Goal: Task Accomplishment & Management: Use online tool/utility

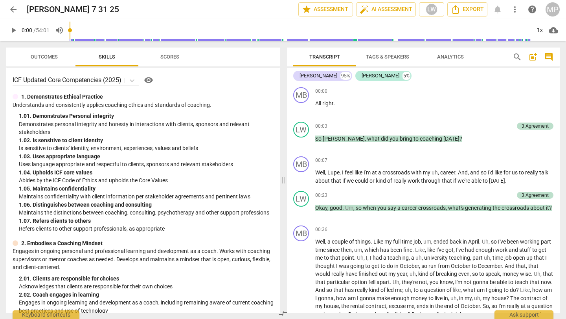
click at [207, 134] on p "Demonstrates personal integrity and honesty in interactions with clients, spons…" at bounding box center [146, 128] width 255 height 16
click at [539, 27] on div "1x" at bounding box center [539, 30] width 15 height 13
click at [545, 96] on li "2x" at bounding box center [545, 90] width 26 height 15
click at [13, 27] on span "play_arrow" at bounding box center [13, 30] width 9 height 9
click at [470, 126] on div "+" at bounding box center [471, 126] width 8 height 8
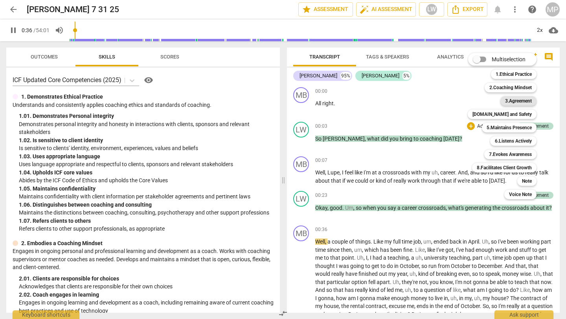
click at [512, 99] on b "3.Agreement" at bounding box center [518, 100] width 27 height 9
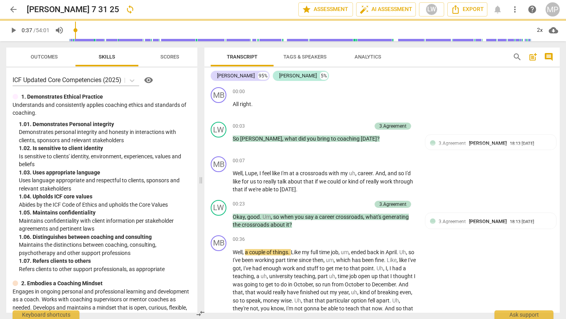
type input "38"
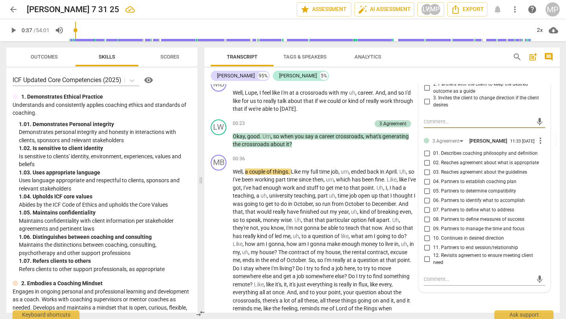
scroll to position [81, 0]
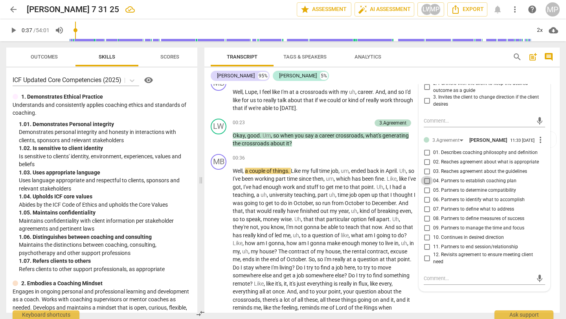
click at [426, 182] on input "04. Partners to establish coaching plan" at bounding box center [426, 180] width 13 height 9
checkbox input "true"
click at [418, 77] on div "[PERSON_NAME] 95% [PERSON_NAME] 5%" at bounding box center [382, 75] width 343 height 13
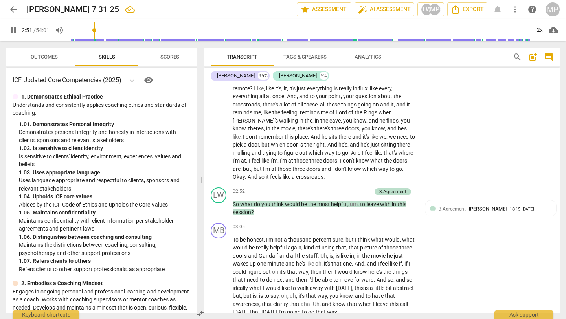
scroll to position [284, 0]
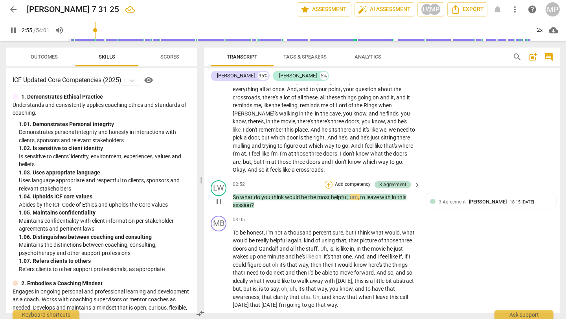
click at [327, 181] on div "+" at bounding box center [329, 185] width 8 height 8
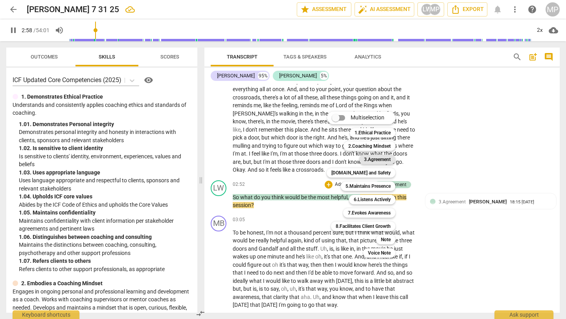
click at [383, 160] on b "3.Agreement" at bounding box center [377, 159] width 27 height 9
type input "180"
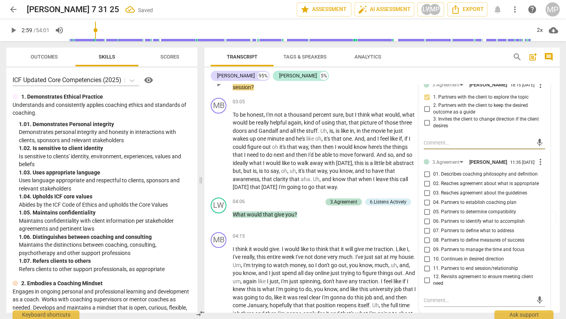
scroll to position [411, 0]
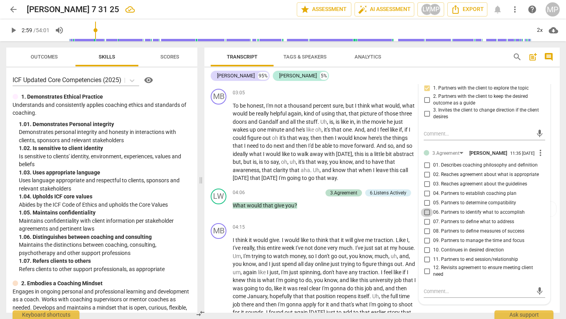
click at [426, 215] on input "06. Partners to identify what to accomplish" at bounding box center [426, 212] width 13 height 9
checkbox input "true"
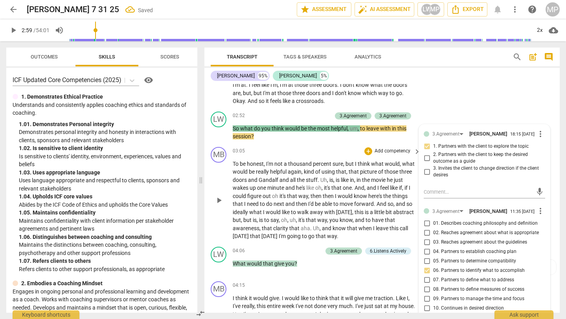
scroll to position [356, 0]
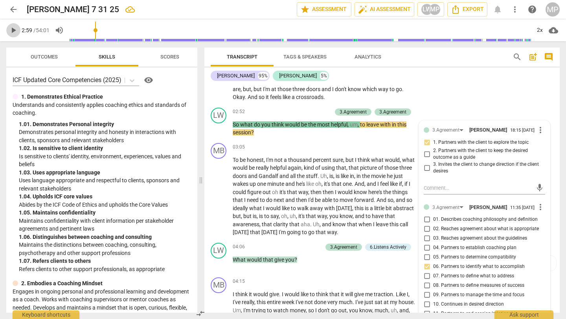
click at [11, 29] on span "play_arrow" at bounding box center [13, 30] width 9 height 9
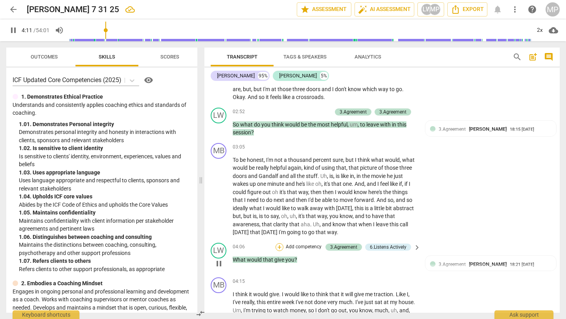
click at [278, 244] on div "+" at bounding box center [279, 247] width 8 height 8
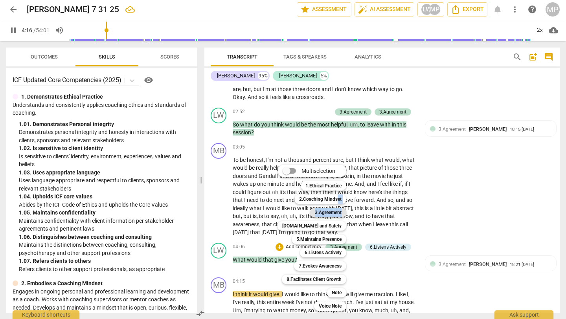
drag, startPoint x: 338, startPoint y: 201, endPoint x: 342, endPoint y: 213, distance: 12.9
click at [342, 213] on div "Multiselection m 1.Ethical Practice 1 2.Coaching Mindset 2 3.Agreement 3 [DOMAI…" at bounding box center [317, 238] width 87 height 150
click at [338, 213] on b "3.Agreement" at bounding box center [328, 212] width 27 height 9
type input "259"
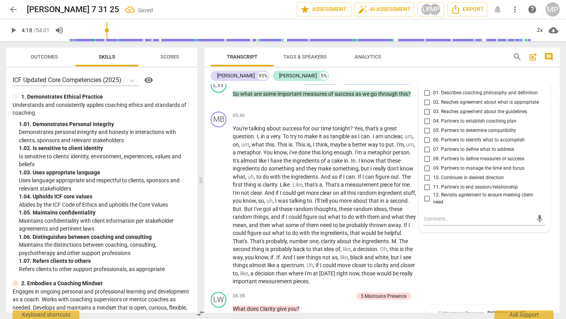
scroll to position [690, 0]
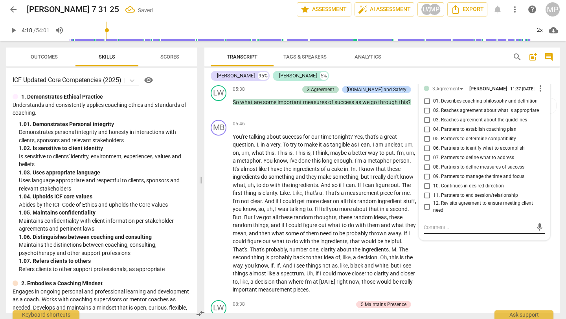
click at [446, 227] on textarea at bounding box center [478, 227] width 109 height 7
type textarea "M"
type textarea "Me"
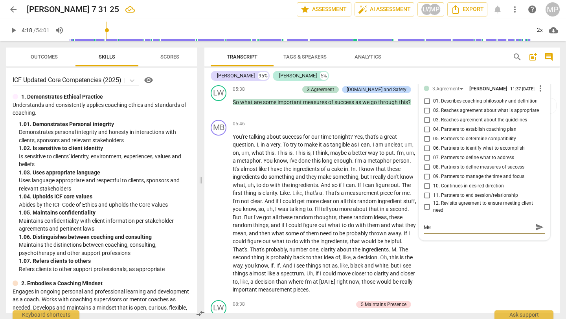
type textarea "Mea"
type textarea "Mean"
type textarea "Meani"
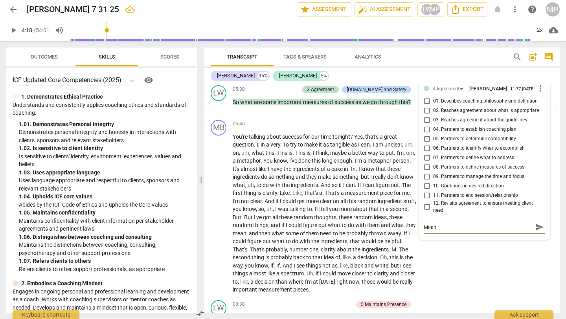
type textarea "Meani"
type textarea "Meanin"
type textarea "Meaning"
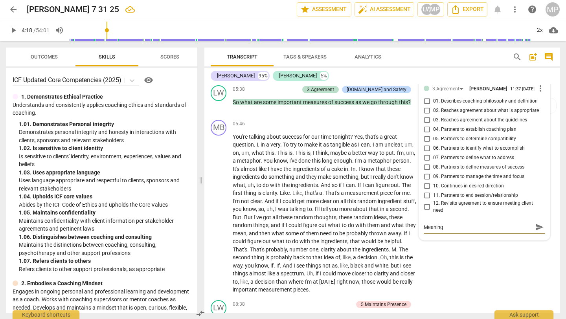
type textarea "Meaningi"
type textarea "Meaning"
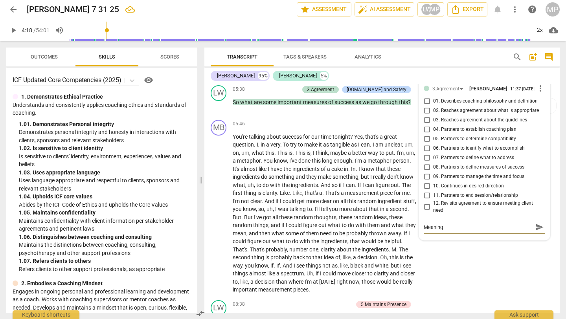
type textarea "Meaning"
type textarea "Meaning q"
type textarea "Meaning qu"
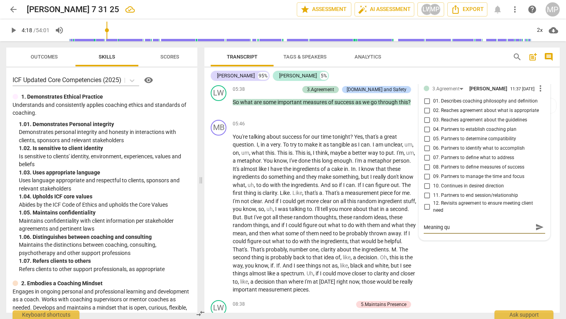
type textarea "Meaning que"
type textarea "Meaning ques"
type textarea "Meaning quest"
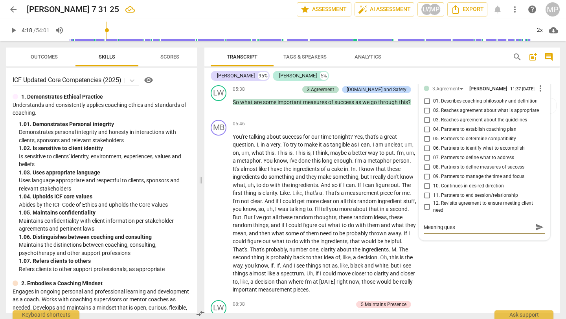
type textarea "Meaning quest"
type textarea "Meaning questi"
type textarea "Meaning questio"
type textarea "Meaning question"
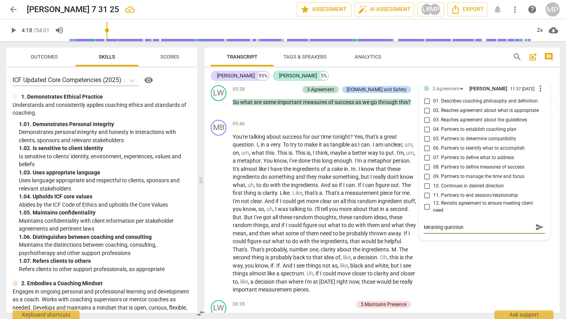
type textarea "Meaning question"
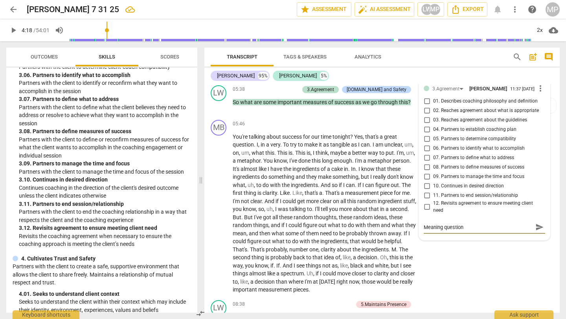
scroll to position [634, 0]
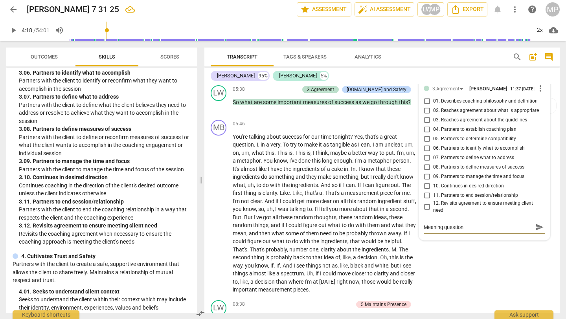
type textarea "Meaning question"
click at [425, 209] on input "12. Revisits agreement to ensure meeting client need" at bounding box center [426, 206] width 13 height 9
checkbox input "true"
click at [15, 30] on span "play_arrow" at bounding box center [13, 30] width 9 height 9
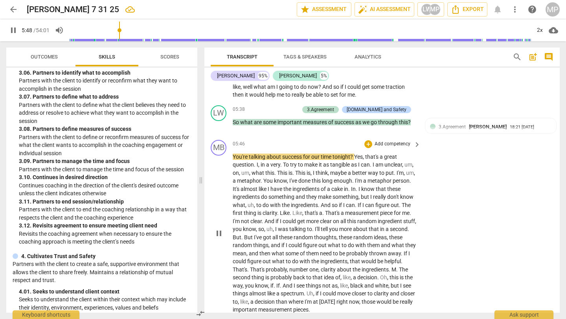
scroll to position [671, 0]
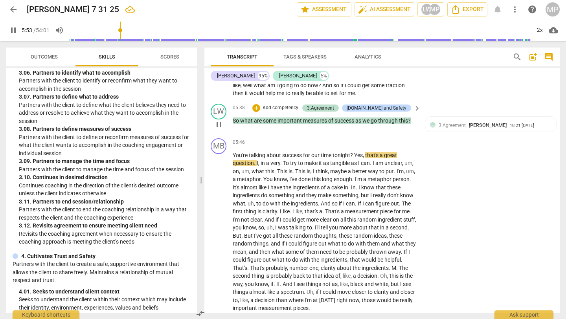
click at [281, 106] on div "+ Add competency" at bounding box center [275, 108] width 47 height 8
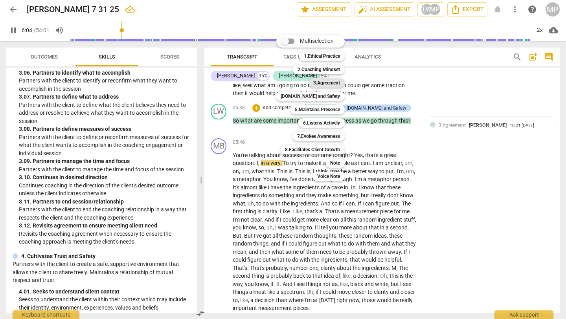
click at [325, 84] on b "3.Agreement" at bounding box center [326, 82] width 27 height 9
type input "365"
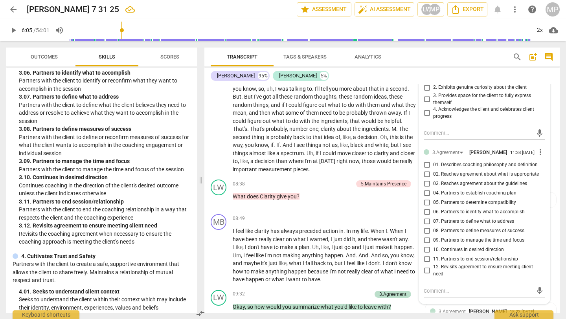
scroll to position [835, 0]
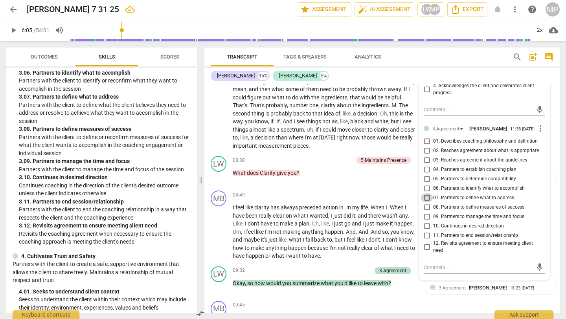
click at [425, 200] on input "07. Partners to define what to address" at bounding box center [426, 197] width 13 height 9
checkbox input "true"
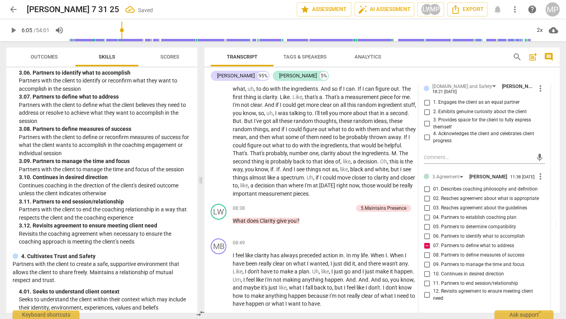
scroll to position [813, 0]
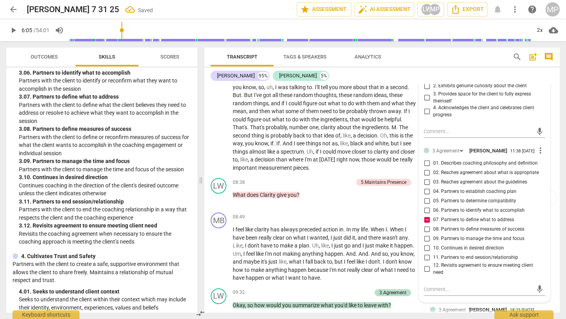
click at [424, 230] on input "08. Partners to define measures of success" at bounding box center [426, 228] width 13 height 9
checkbox input "true"
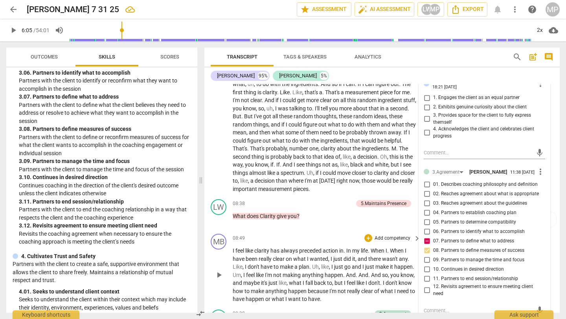
scroll to position [789, 0]
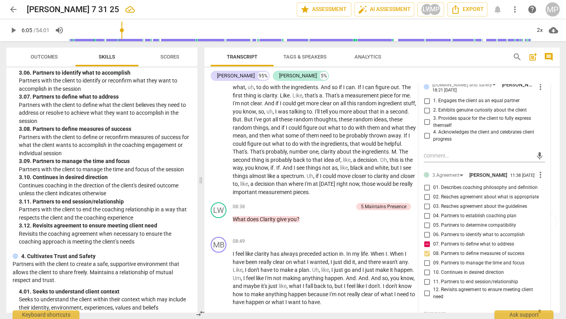
click at [11, 26] on span "play_arrow" at bounding box center [13, 30] width 9 height 9
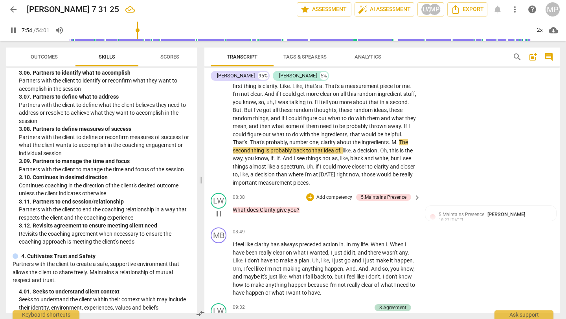
scroll to position [798, 0]
click at [219, 213] on span "pause" at bounding box center [218, 213] width 9 height 9
type input "525"
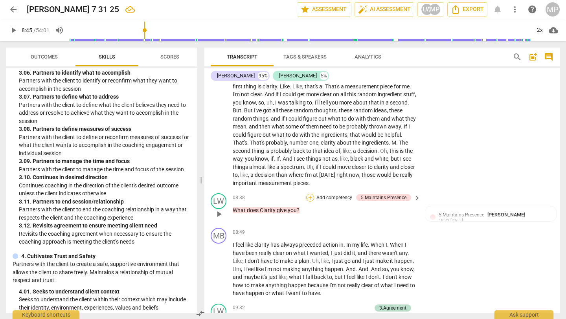
click at [311, 197] on div "+" at bounding box center [310, 198] width 8 height 8
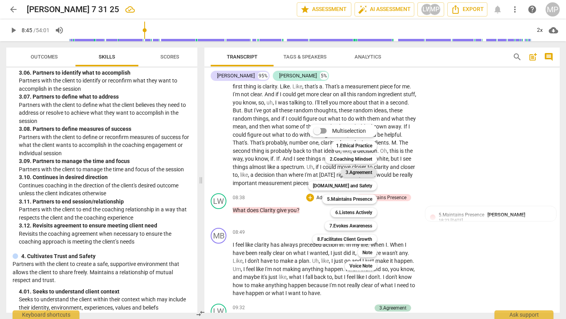
click at [360, 173] on b "3.Agreement" at bounding box center [358, 172] width 27 height 9
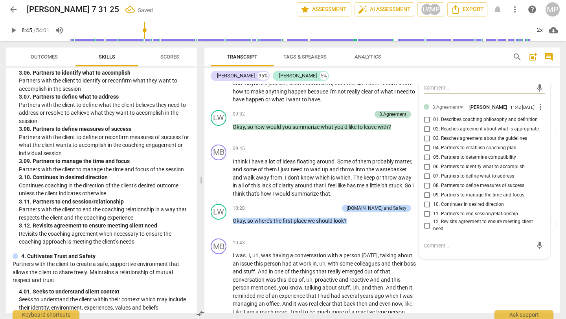
scroll to position [995, 0]
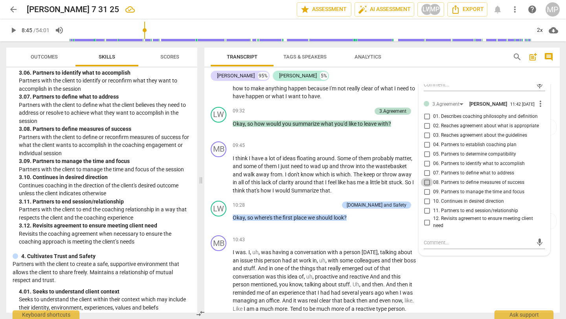
click at [428, 184] on input "08. Partners to define measures of success" at bounding box center [426, 182] width 13 height 9
checkbox input "true"
click at [428, 176] on input "07. Partners to define what to address" at bounding box center [426, 172] width 13 height 9
checkbox input "true"
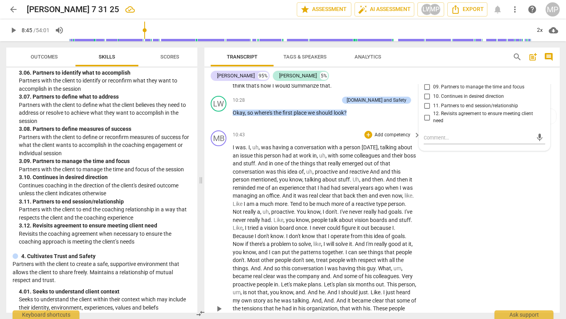
scroll to position [1100, 0]
click at [13, 28] on span "play_arrow" at bounding box center [13, 30] width 9 height 9
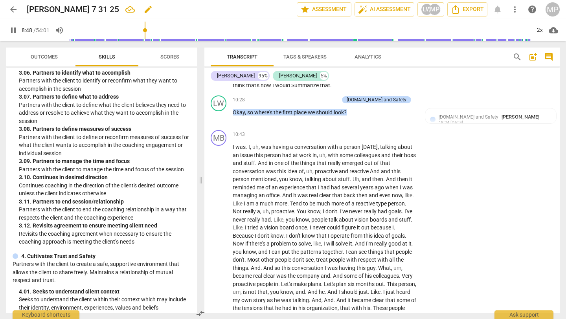
scroll to position [956, 0]
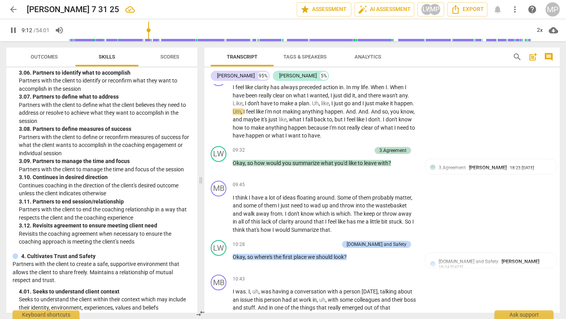
click at [9, 33] on span "pause" at bounding box center [13, 30] width 9 height 9
click at [15, 26] on span "play_arrow" at bounding box center [13, 30] width 9 height 9
click at [329, 147] on div "+" at bounding box center [329, 151] width 8 height 8
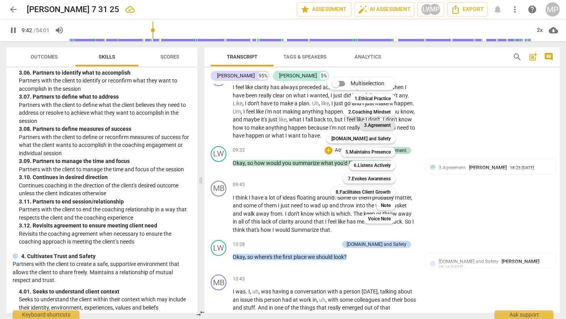
click at [384, 127] on b "3.Agreement" at bounding box center [377, 125] width 27 height 9
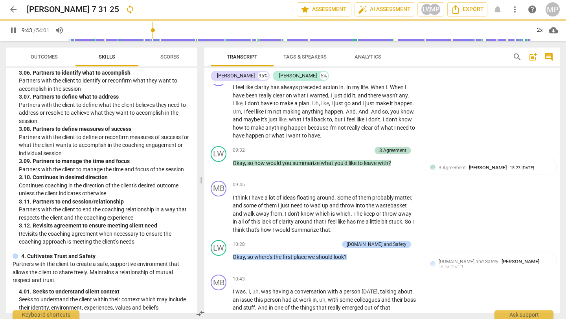
type input "583"
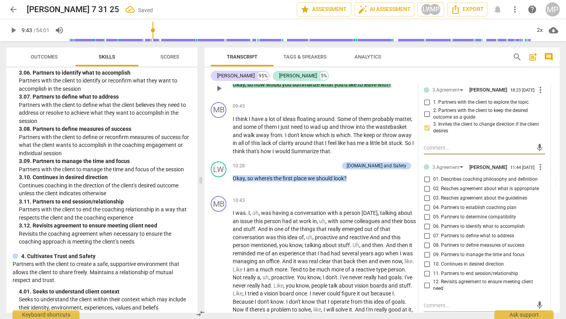
scroll to position [1035, 0]
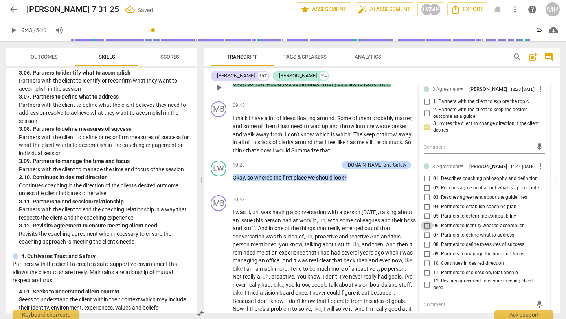
click at [424, 229] on input "06. Partners to identify what to accomplish" at bounding box center [426, 225] width 13 height 9
checkbox input "true"
click at [12, 28] on span "play_arrow" at bounding box center [13, 30] width 9 height 9
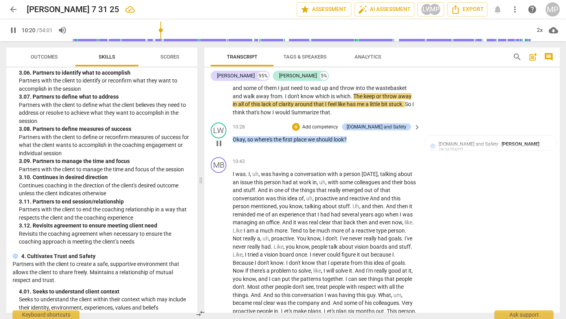
scroll to position [1075, 0]
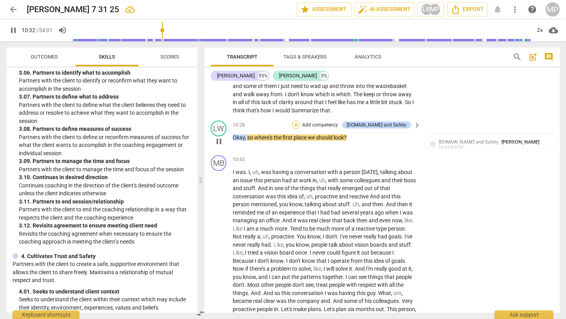
click at [300, 123] on div "+" at bounding box center [296, 125] width 8 height 8
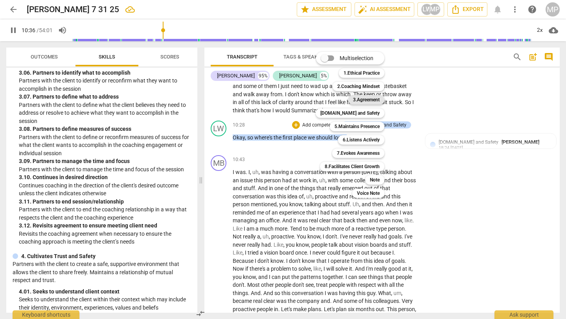
click at [370, 100] on b "3.Agreement" at bounding box center [366, 99] width 27 height 9
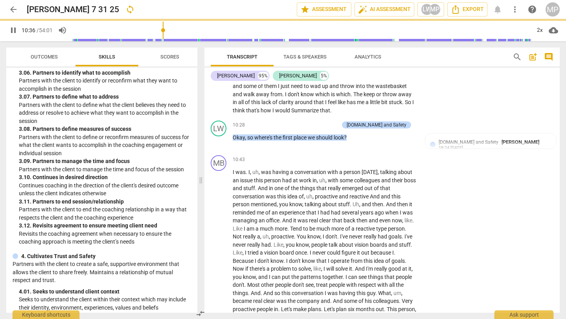
type input "637"
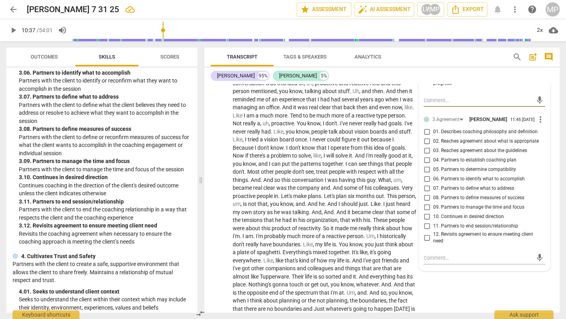
scroll to position [1188, 0]
click at [427, 209] on input "09. Partners to manage the time and focus" at bounding box center [426, 206] width 13 height 9
checkbox input "true"
click at [426, 216] on input "10. Continues in desired direction" at bounding box center [426, 216] width 13 height 9
checkbox input "true"
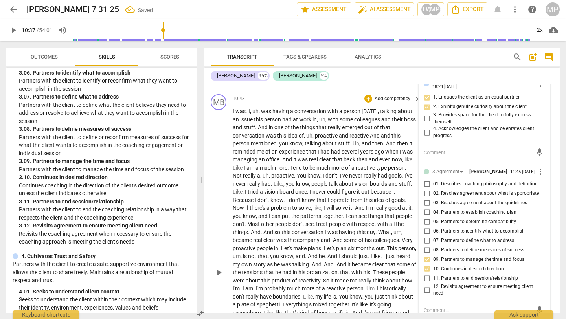
scroll to position [1129, 0]
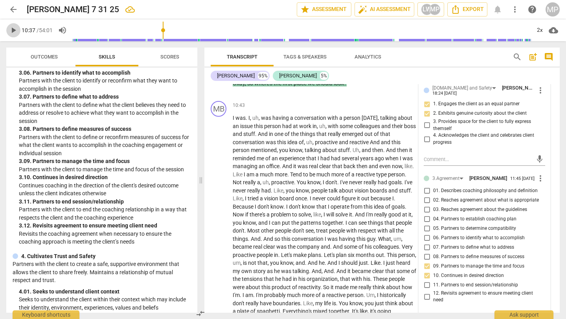
click at [16, 28] on span "play_arrow" at bounding box center [13, 30] width 9 height 9
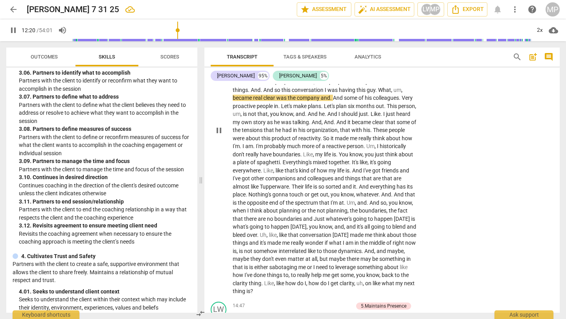
scroll to position [1279, 0]
click at [538, 30] on div "2x" at bounding box center [539, 30] width 15 height 13
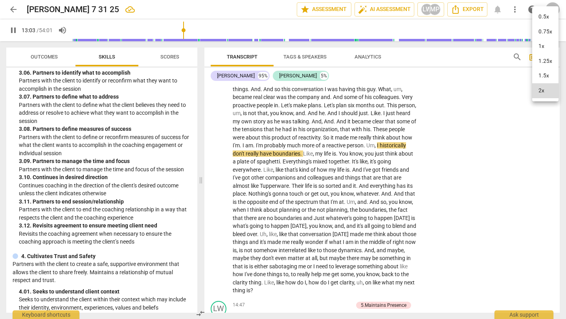
click at [510, 125] on div at bounding box center [283, 159] width 566 height 319
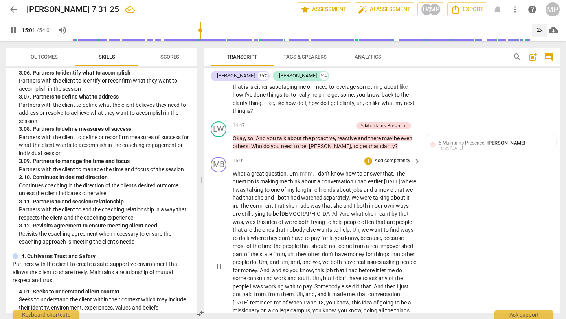
scroll to position [1458, 0]
click at [213, 182] on div "play_arrow pause" at bounding box center [223, 267] width 20 height 188
click at [259, 165] on div "15:02 + Add competency keyboard_arrow_right" at bounding box center [327, 161] width 189 height 9
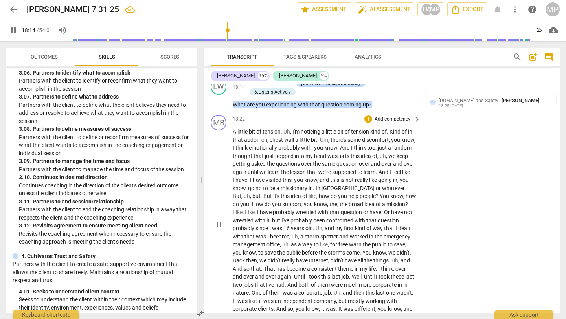
scroll to position [1750, 0]
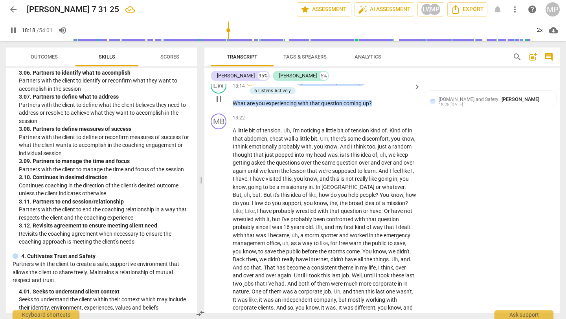
click at [254, 86] on div "+" at bounding box center [250, 82] width 8 height 8
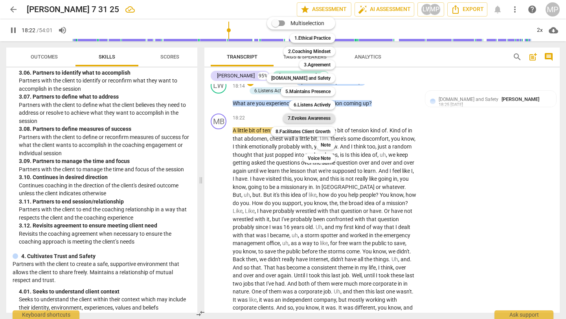
click at [318, 118] on b "7.Evokes Awareness" at bounding box center [309, 118] width 43 height 9
type input "1103"
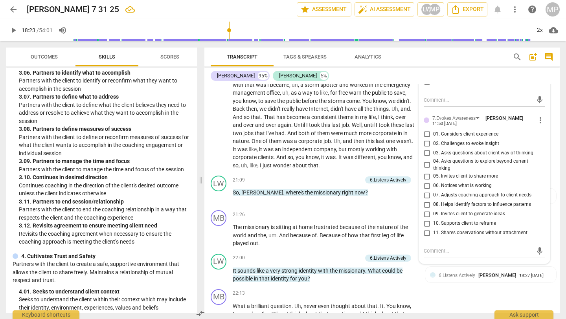
scroll to position [1902, 0]
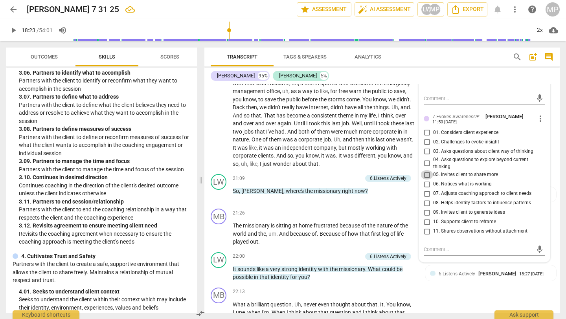
click at [426, 180] on input "05. Invites client to share more" at bounding box center [426, 174] width 13 height 9
checkbox input "true"
click at [423, 156] on input "03. Asks questions about client way of thinking" at bounding box center [426, 151] width 13 height 9
checkbox input "true"
click at [424, 168] on input "04. Asks questions to explore beyond current thinking" at bounding box center [426, 163] width 13 height 9
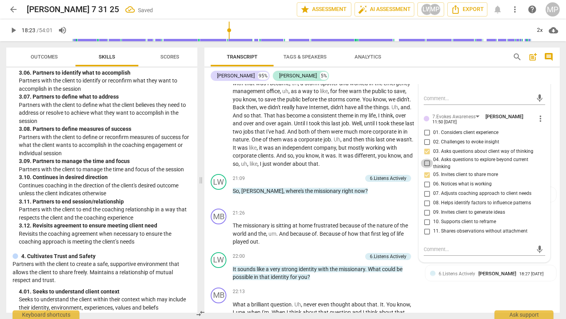
checkbox input "true"
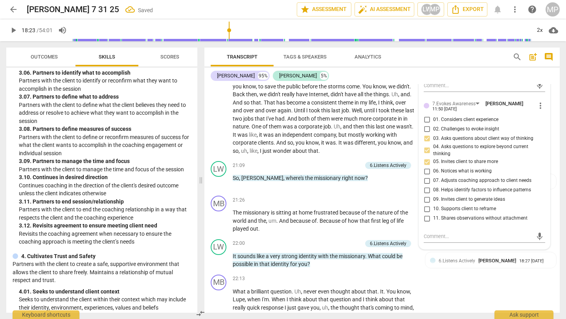
scroll to position [1915, 0]
click at [426, 194] on input "08. Helps identify factors to influence patterns" at bounding box center [426, 189] width 13 height 9
checkbox input "true"
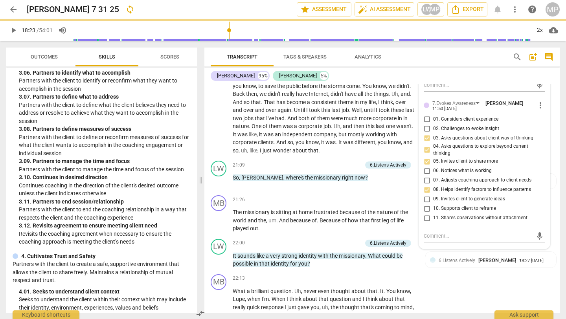
click at [428, 204] on input "09. Invites client to generate ideas" at bounding box center [426, 198] width 13 height 9
checkbox input "true"
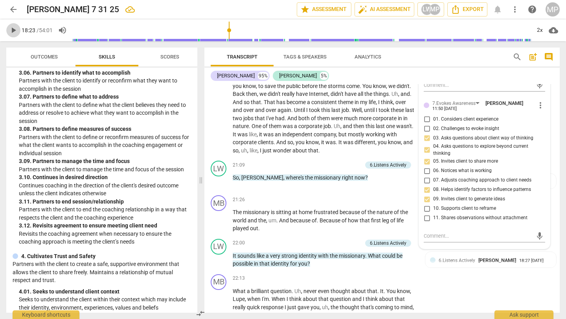
click at [15, 29] on span "play_arrow" at bounding box center [13, 30] width 9 height 9
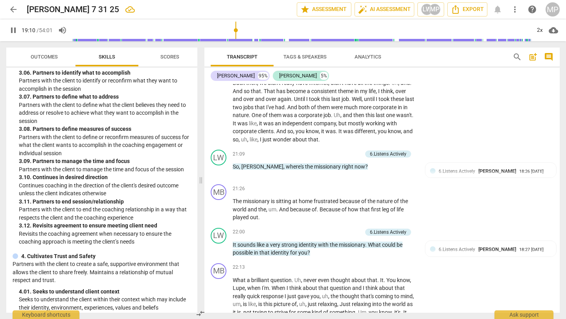
scroll to position [1922, 0]
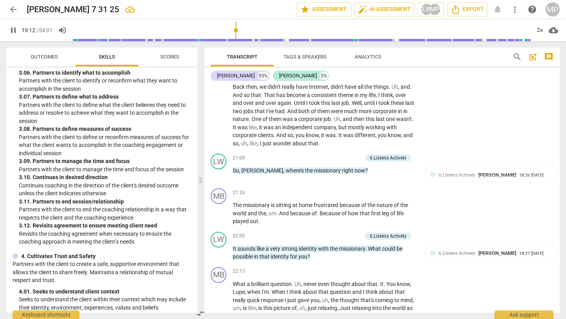
click at [249, 130] on span "was" at bounding box center [242, 127] width 11 height 6
click at [412, 122] on span "." at bounding box center [413, 119] width 2 height 6
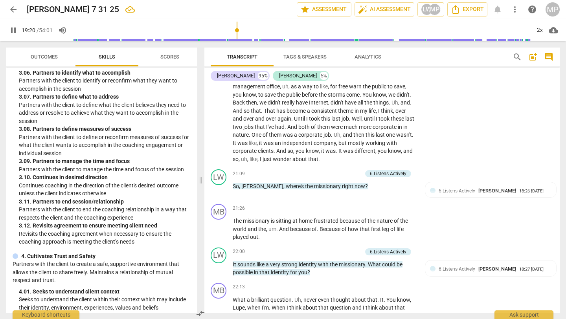
scroll to position [1908, 0]
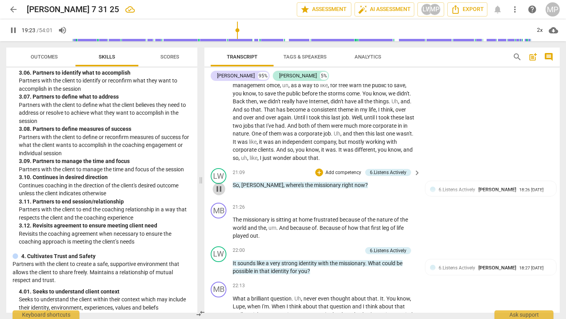
click at [222, 194] on span "pause" at bounding box center [218, 188] width 9 height 9
click at [221, 194] on span "play_arrow" at bounding box center [218, 188] width 9 height 9
click at [358, 200] on div "LW play_arrow pause 21:09 + Add competency 6.Listens Actively keyboard_arrow_ri…" at bounding box center [381, 182] width 355 height 35
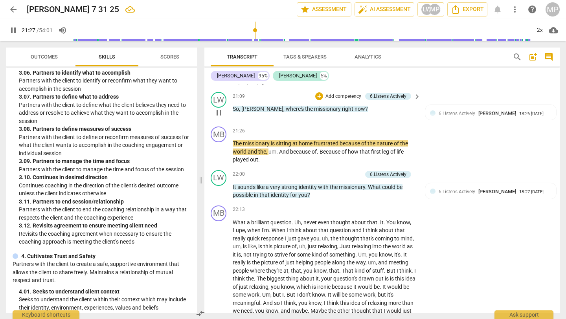
scroll to position [1985, 0]
click at [317, 99] on div "+" at bounding box center [319, 96] width 8 height 8
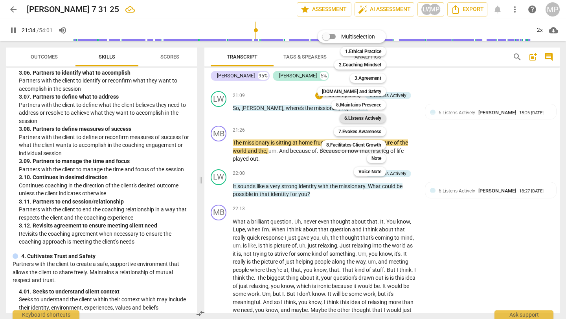
click at [379, 116] on b "6.Listens Actively" at bounding box center [362, 118] width 37 height 9
type input "1295"
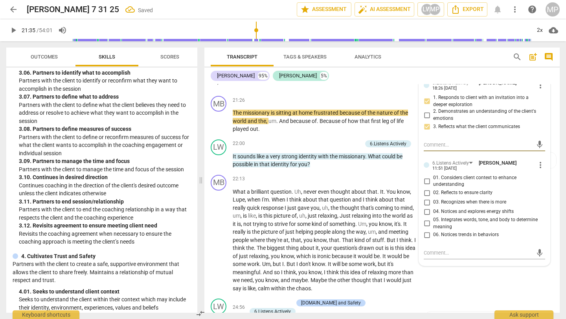
scroll to position [2016, 0]
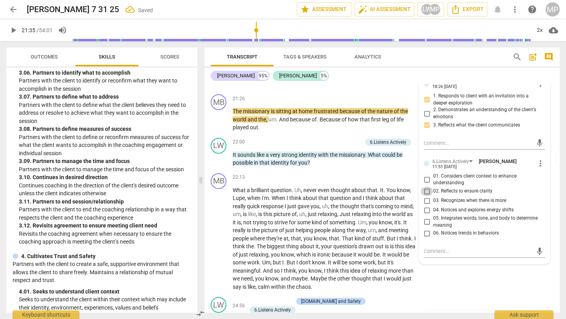
click at [426, 196] on input "02. Reflects to ensure clarity" at bounding box center [426, 191] width 13 height 9
checkbox input "true"
click at [425, 205] on input "03. Recognizes when there is more" at bounding box center [426, 200] width 13 height 9
checkbox input "true"
click at [426, 238] on input "06. Notices trends in behaviors" at bounding box center [426, 233] width 13 height 9
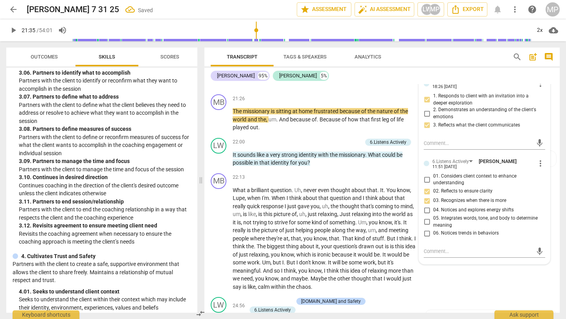
checkbox input "true"
click at [425, 184] on input "01. Considers client context to enhance understanding" at bounding box center [426, 179] width 13 height 9
checkbox input "true"
click at [370, 182] on div "+" at bounding box center [368, 178] width 8 height 8
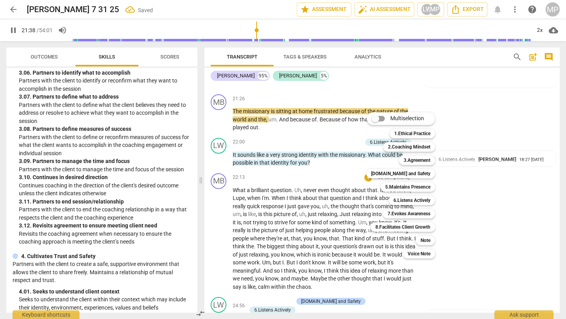
click at [289, 141] on div at bounding box center [283, 159] width 566 height 319
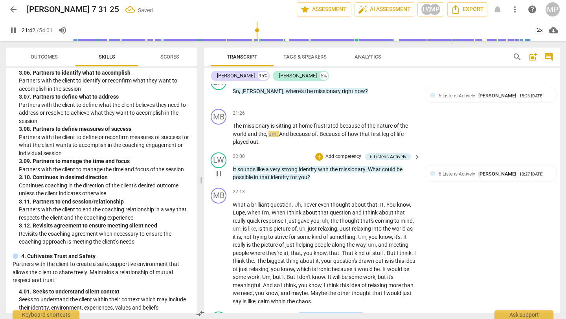
scroll to position [1997, 0]
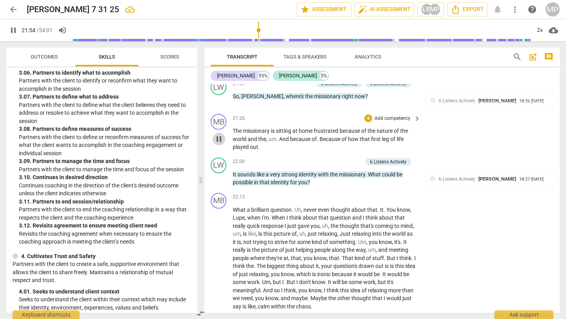
click at [220, 144] on span "pause" at bounding box center [218, 138] width 9 height 9
click at [13, 30] on span "play_arrow" at bounding box center [13, 30] width 9 height 9
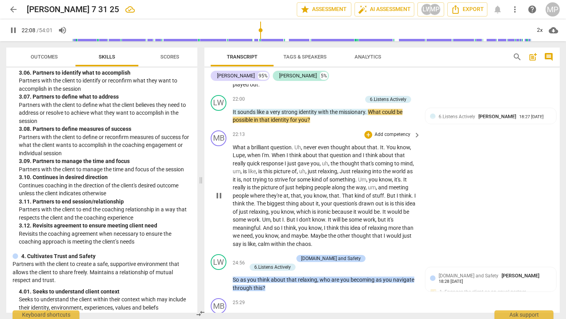
scroll to position [2068, 0]
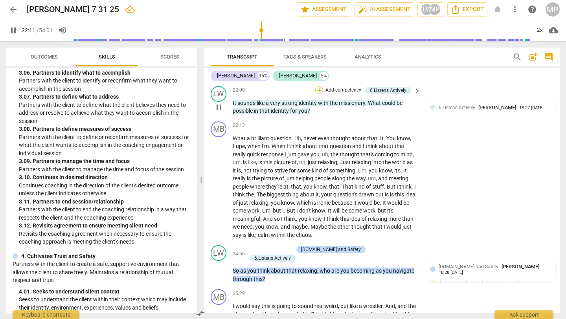
click at [320, 94] on div "+" at bounding box center [319, 90] width 8 height 8
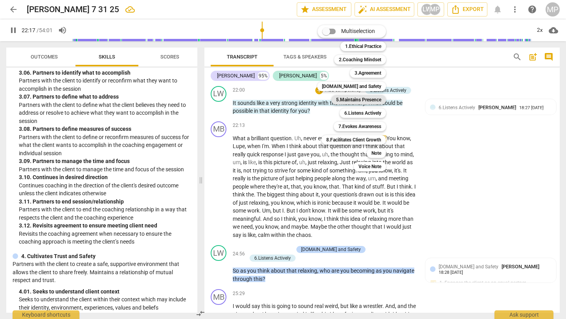
click at [372, 99] on b "5.Maintains Presence" at bounding box center [358, 99] width 45 height 9
type input "1338"
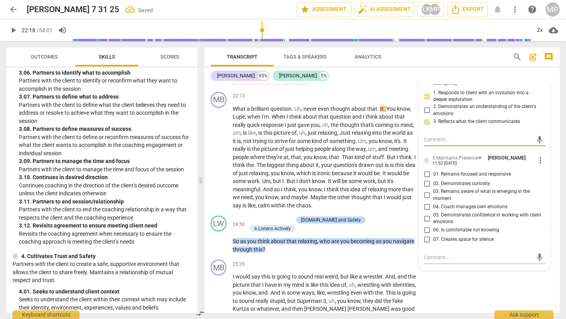
scroll to position [2099, 0]
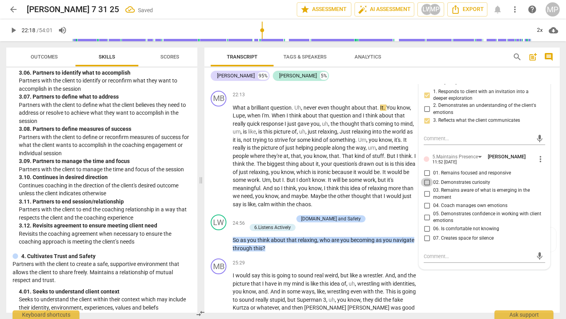
click at [425, 187] on input "02. Demonstrates curiosity" at bounding box center [426, 182] width 13 height 9
checkbox input "true"
click at [426, 199] on input "03. Remains aware of what is emerging in the moment" at bounding box center [426, 193] width 13 height 9
checkbox input "true"
click at [424, 178] on input "01. Remains focused and responsive" at bounding box center [426, 172] width 13 height 9
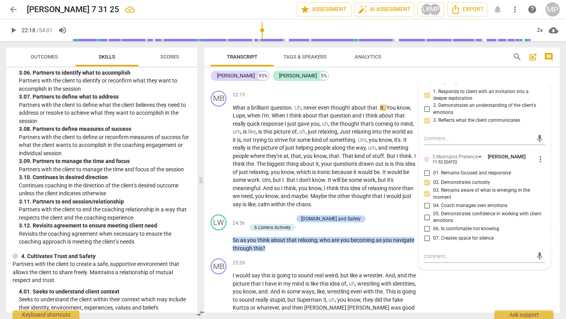
checkbox input "true"
click at [424, 234] on input "06. Is comfortable not knowing" at bounding box center [426, 228] width 13 height 9
checkbox input "true"
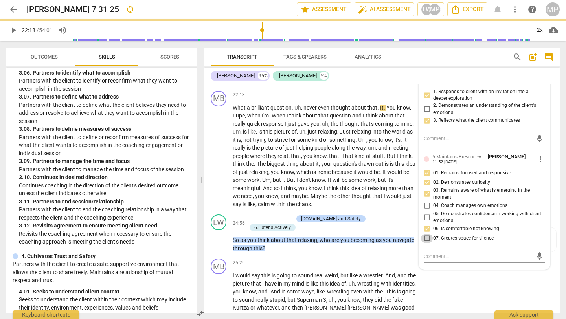
click at [427, 243] on input "07. Creates space for silence" at bounding box center [426, 238] width 13 height 9
checkbox input "true"
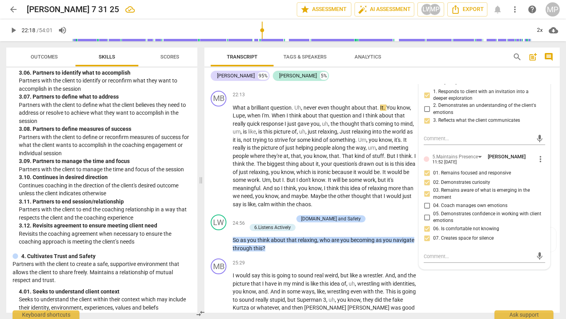
click at [15, 29] on span "play_arrow" at bounding box center [13, 30] width 9 height 9
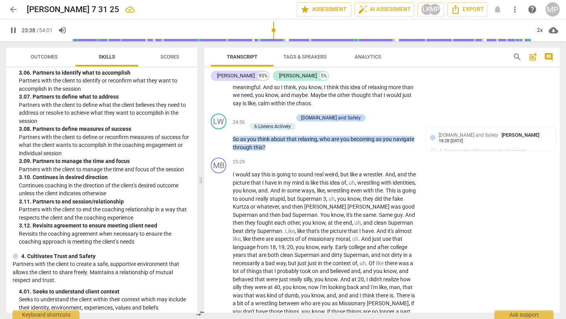
scroll to position [2206, 0]
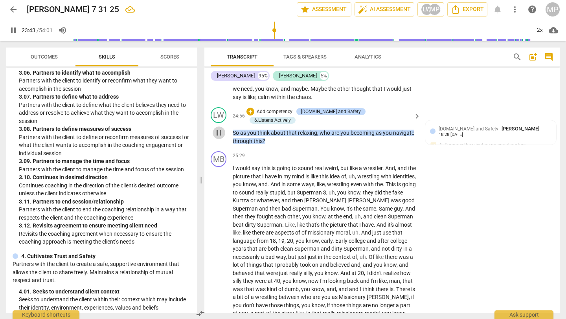
click at [222, 134] on span "pause" at bounding box center [218, 132] width 9 height 9
click at [221, 136] on span "play_arrow" at bounding box center [218, 132] width 9 height 9
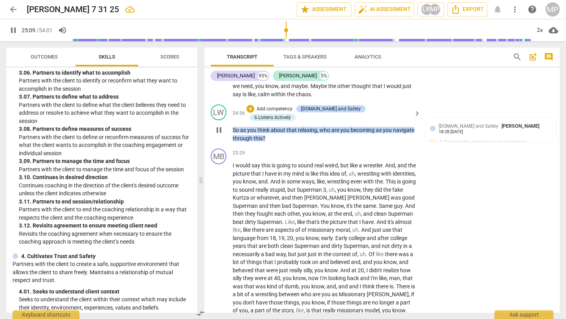
scroll to position [2207, 0]
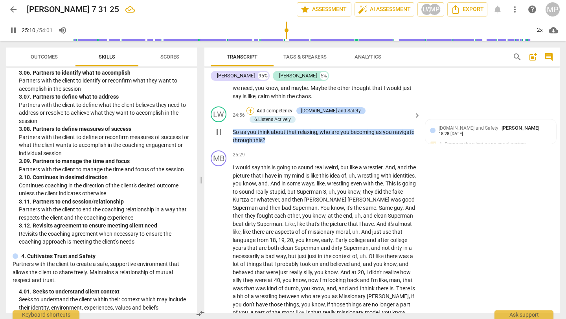
click at [254, 115] on div "+" at bounding box center [250, 111] width 8 height 8
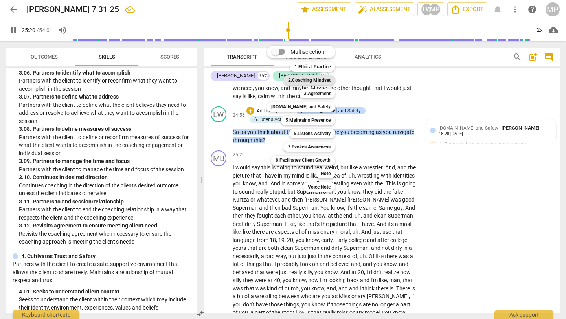
click at [320, 84] on b "2.Coaching Mindset" at bounding box center [309, 79] width 42 height 9
type input "1521"
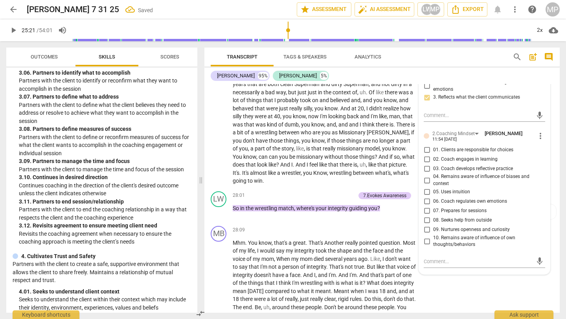
scroll to position [2384, 0]
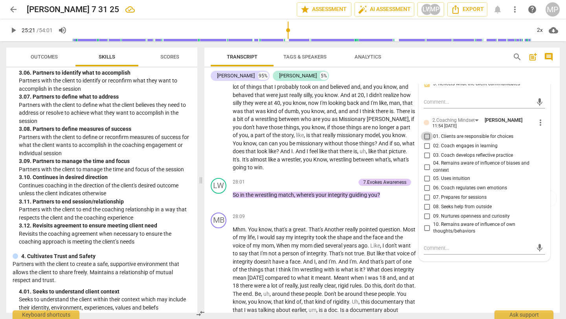
click at [425, 141] on input "01. Clients are responsible for choices" at bounding box center [426, 136] width 13 height 9
checkbox input "true"
click at [425, 160] on input "03. Coach develops reflective practice" at bounding box center [426, 154] width 13 height 9
checkbox input "true"
click at [427, 183] on input "05. Uses intuition" at bounding box center [426, 178] width 13 height 9
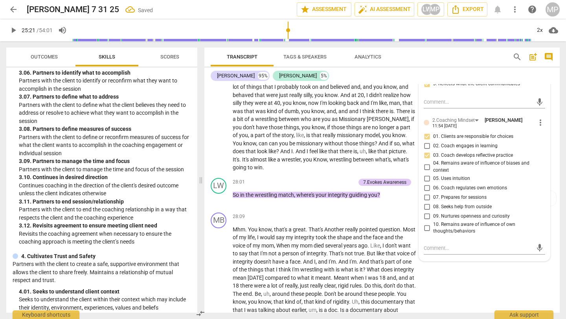
checkbox input "true"
click at [427, 221] on input "09. Nurtures openness and curiosity" at bounding box center [426, 216] width 13 height 9
checkbox input "true"
drag, startPoint x: 350, startPoint y: 203, endPoint x: 242, endPoint y: 127, distance: 132.0
click at [244, 133] on div "MB play_arrow pause 00:00 + Add competency keyboard_arrow_right All right . LW …" at bounding box center [381, 198] width 355 height 229
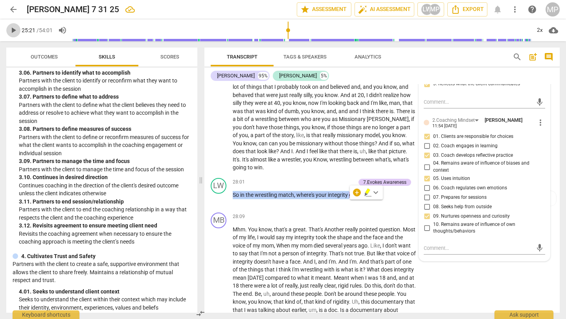
click at [10, 29] on span "play_arrow" at bounding box center [13, 30] width 9 height 9
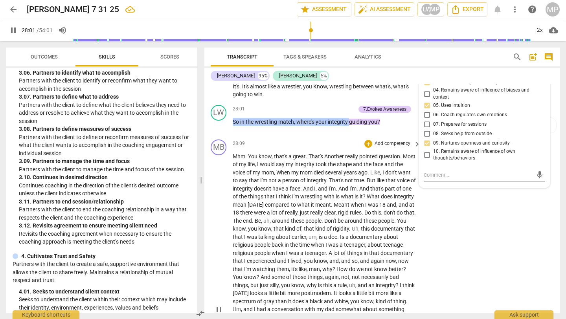
scroll to position [2458, 0]
click at [310, 113] on div "+" at bounding box center [312, 109] width 8 height 8
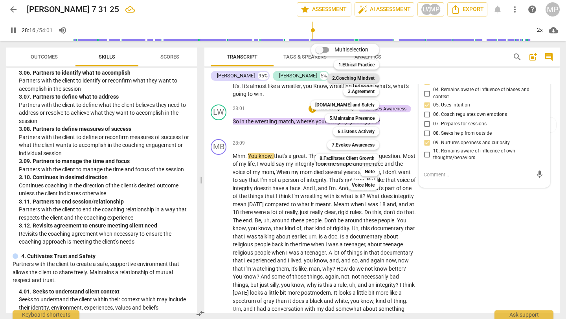
click at [350, 80] on b "2.Coaching Mindset" at bounding box center [353, 77] width 42 height 9
type input "1697"
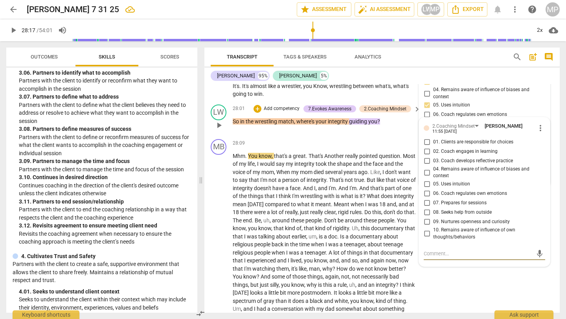
click at [425, 189] on input "05. Uses intuition" at bounding box center [426, 184] width 13 height 9
checkbox input "true"
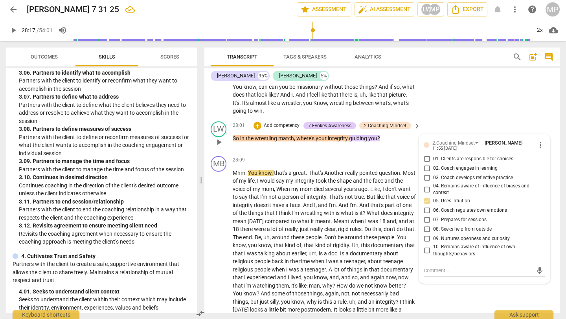
scroll to position [2448, 0]
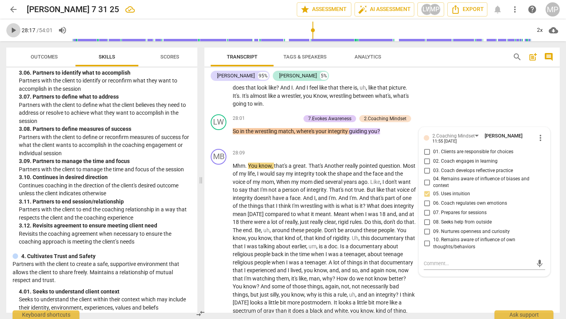
click at [9, 29] on span "play_arrow" at bounding box center [13, 30] width 9 height 9
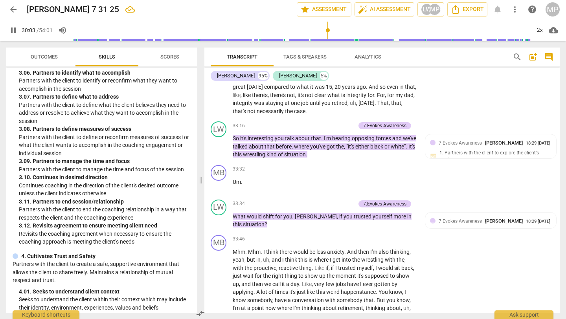
scroll to position [2814, 0]
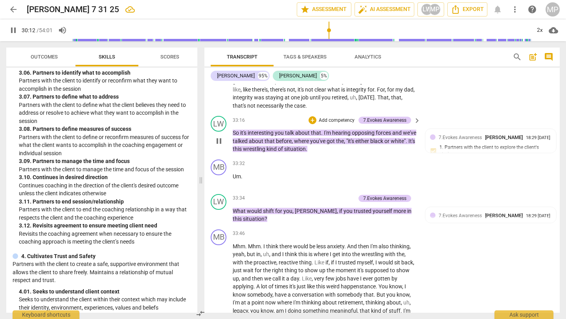
click at [219, 146] on span "pause" at bounding box center [218, 140] width 9 height 9
click at [219, 146] on span "play_arrow" at bounding box center [218, 140] width 9 height 9
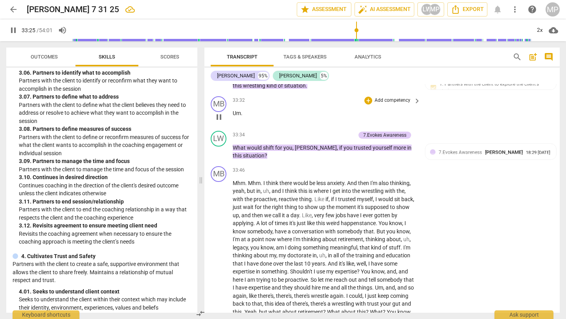
scroll to position [2880, 0]
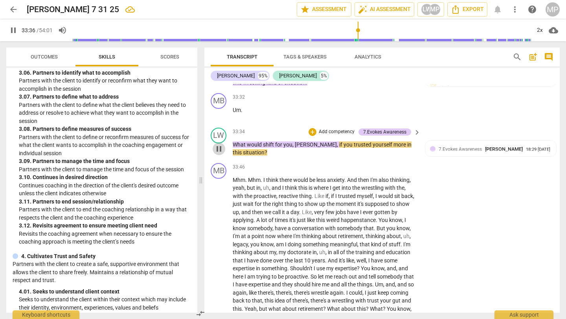
click at [221, 154] on span "pause" at bounding box center [218, 148] width 9 height 9
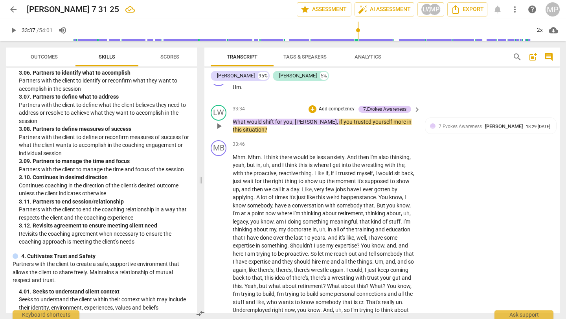
scroll to position [2907, 0]
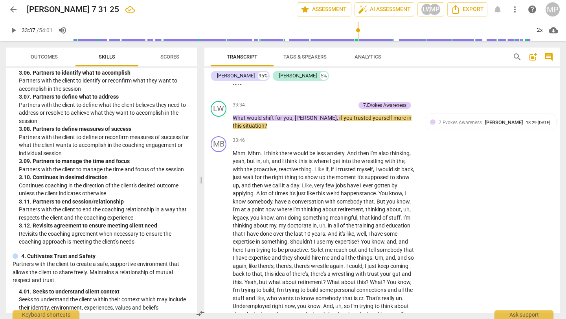
click at [13, 28] on span "play_arrow" at bounding box center [13, 30] width 9 height 9
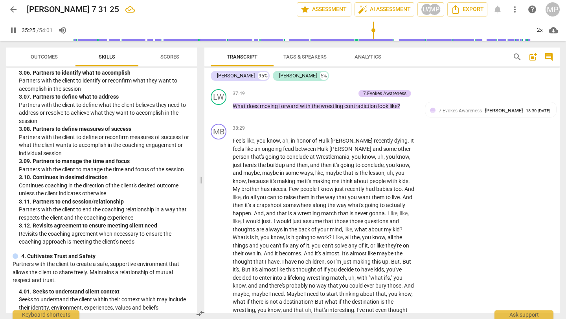
scroll to position [3193, 0]
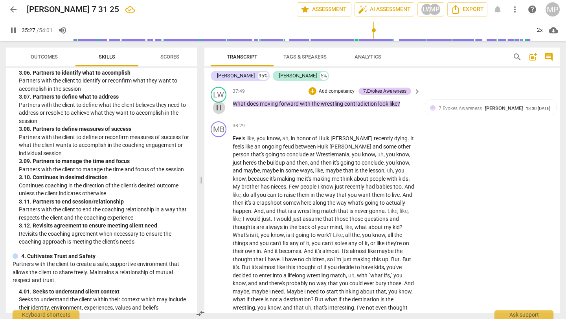
click at [220, 112] on span "pause" at bounding box center [218, 107] width 9 height 9
click at [220, 112] on span "play_arrow" at bounding box center [218, 107] width 9 height 9
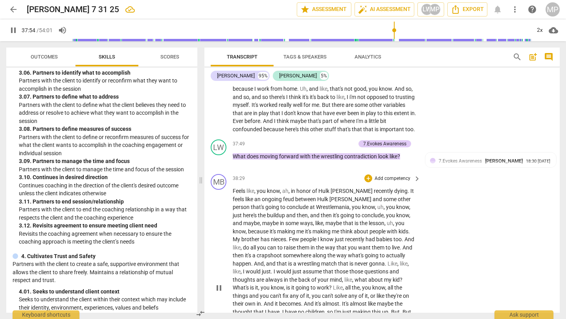
scroll to position [3140, 0]
click at [313, 148] on div "+" at bounding box center [312, 144] width 8 height 8
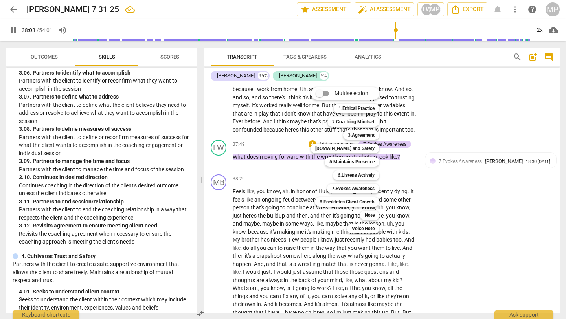
click at [372, 183] on div "7.Evokes Awareness 7" at bounding box center [357, 188] width 67 height 13
click at [371, 187] on b "7.Evokes Awareness" at bounding box center [353, 188] width 43 height 9
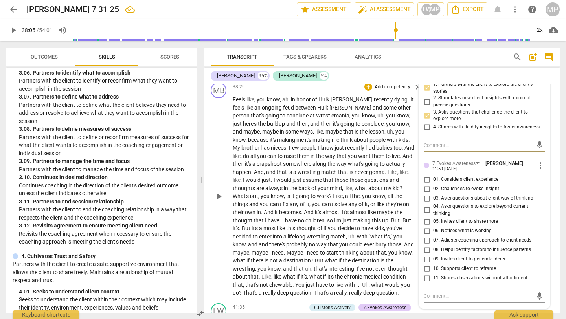
scroll to position [3232, 0]
click at [9, 33] on span "play_arrow" at bounding box center [13, 30] width 9 height 9
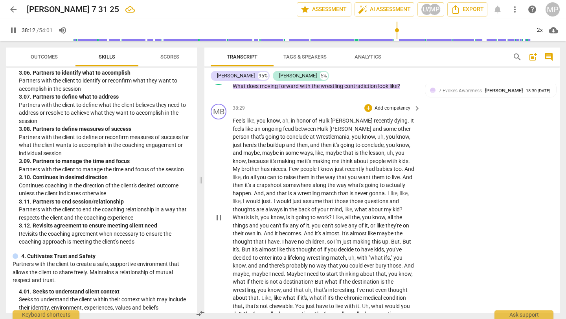
scroll to position [3211, 0]
click at [220, 94] on span "pause" at bounding box center [218, 89] width 9 height 9
click at [220, 94] on span "play_arrow" at bounding box center [218, 89] width 9 height 9
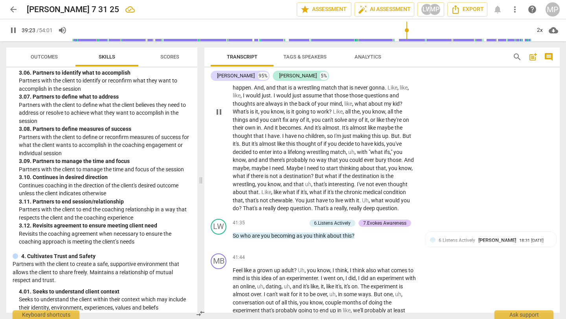
scroll to position [3318, 0]
click at [218, 116] on span "pause" at bounding box center [218, 110] width 9 height 9
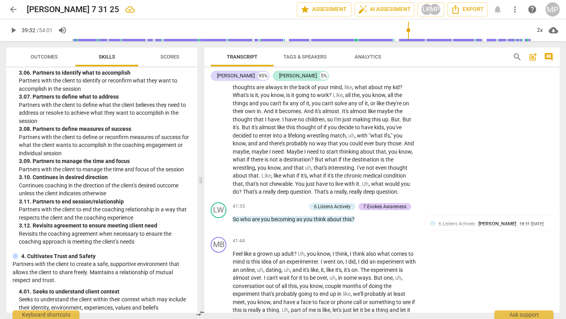
scroll to position [3338, 0]
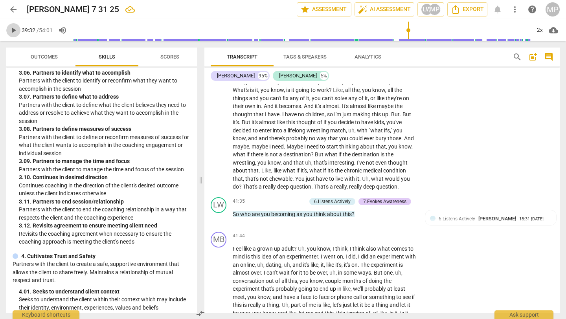
click at [10, 31] on span "play_arrow" at bounding box center [13, 30] width 9 height 9
click at [220, 223] on span "pause" at bounding box center [218, 217] width 9 height 9
click at [220, 223] on span "play_arrow" at bounding box center [218, 217] width 9 height 9
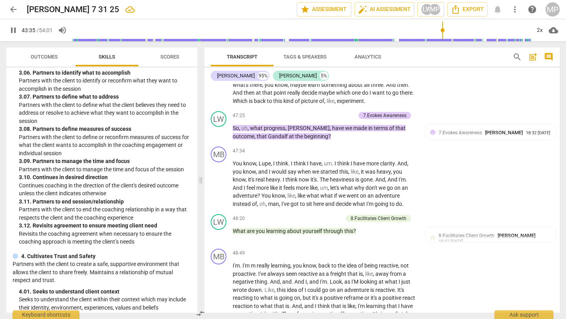
scroll to position [3895, 0]
click at [220, 136] on span "pause" at bounding box center [218, 131] width 9 height 9
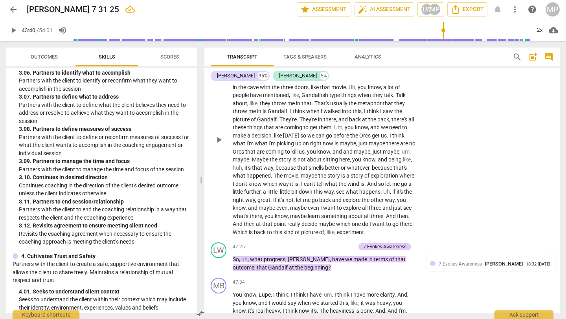
scroll to position [3757, 0]
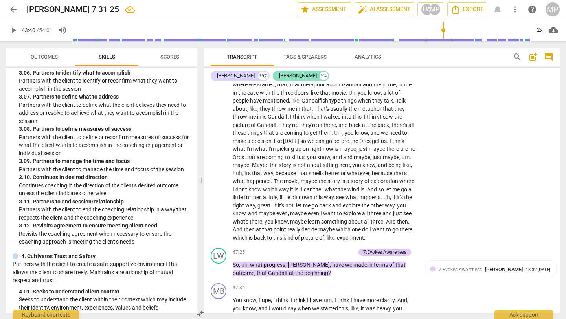
click at [279, 77] on div "[PERSON_NAME]" at bounding box center [298, 76] width 38 height 8
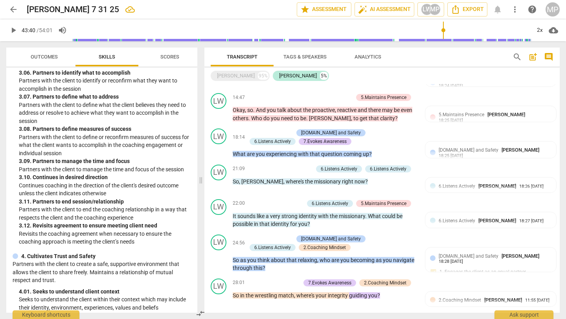
scroll to position [275, 0]
type input "2620"
